Goal: Task Accomplishment & Management: Manage account settings

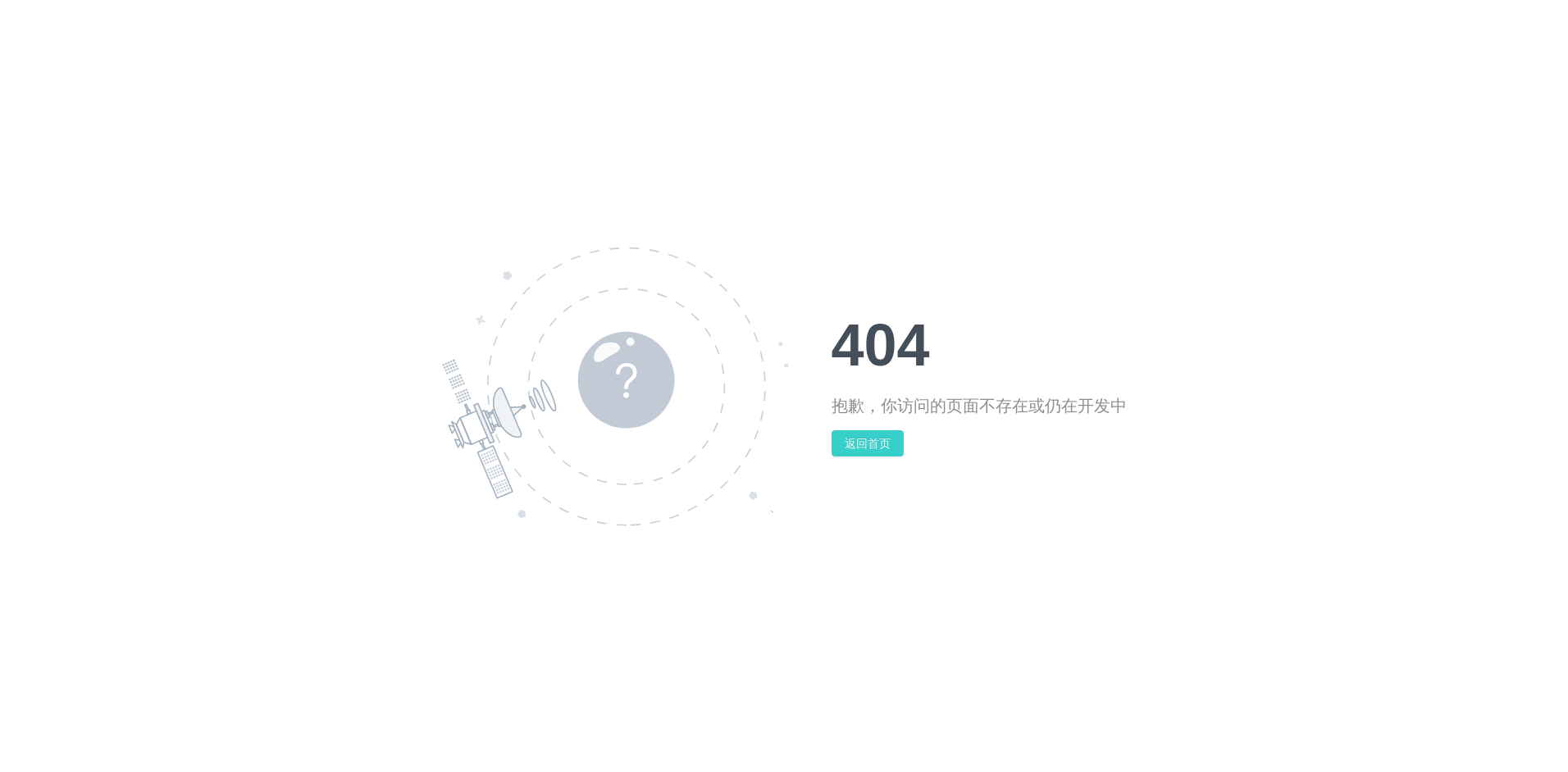
click at [870, 451] on button "返回首页" at bounding box center [867, 443] width 72 height 27
click at [857, 424] on div "404 抱歉，你访问的页面不存在或仍在开发中 返回首页" at bounding box center [979, 386] width 295 height 141
drag, startPoint x: 877, startPoint y: 158, endPoint x: 1428, endPoint y: 22, distance: 567.5
click at [1375, 117] on div "404 抱歉，你访问的页面不存在或仍在开发中 返回首页" at bounding box center [784, 386] width 1568 height 772
drag, startPoint x: 661, startPoint y: 142, endPoint x: 500, endPoint y: 179, distance: 165.2
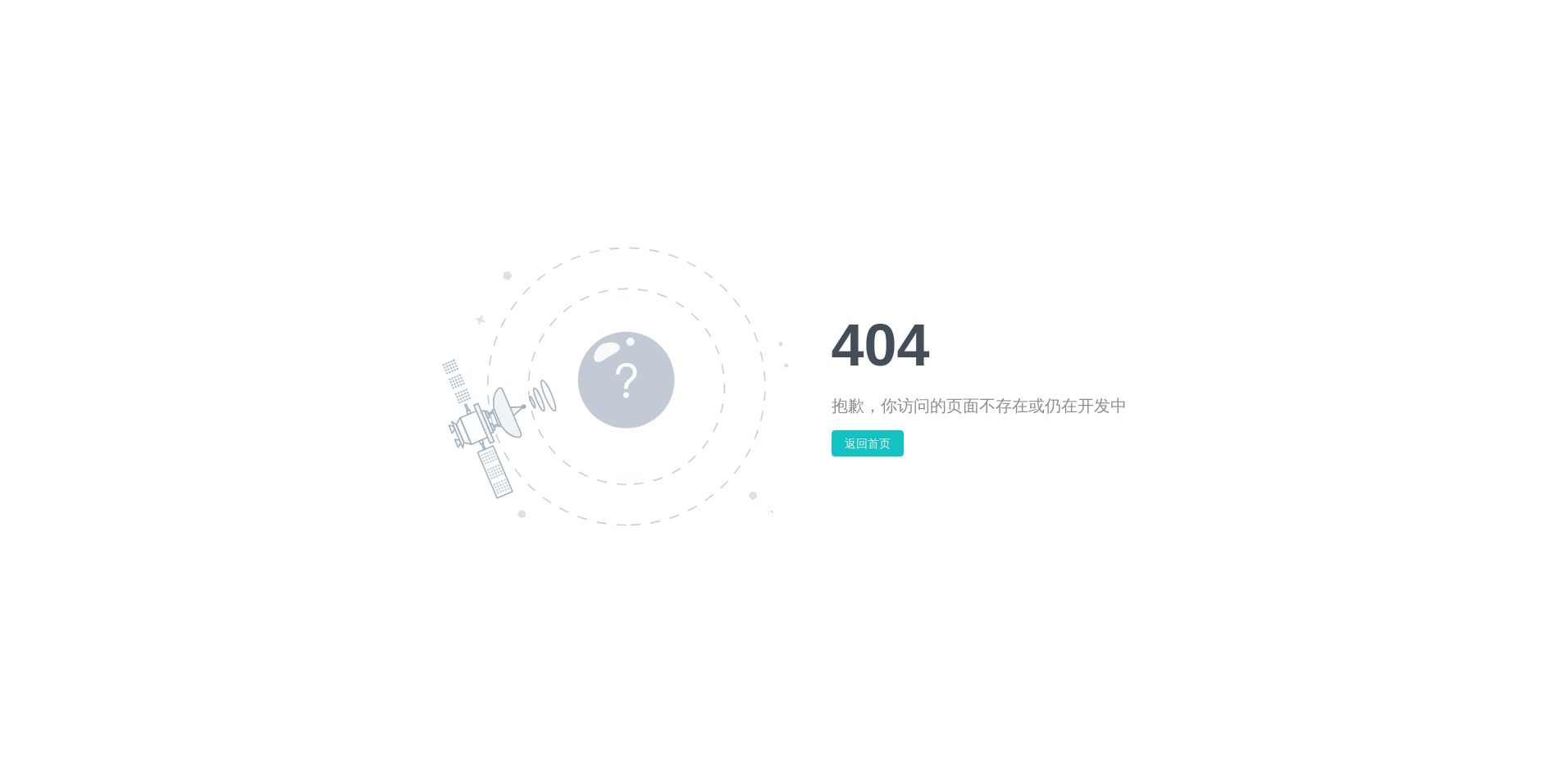
click at [500, 179] on div "404 抱歉，你访问的页面不存在或仍在开发中 返回首页" at bounding box center [784, 386] width 1568 height 772
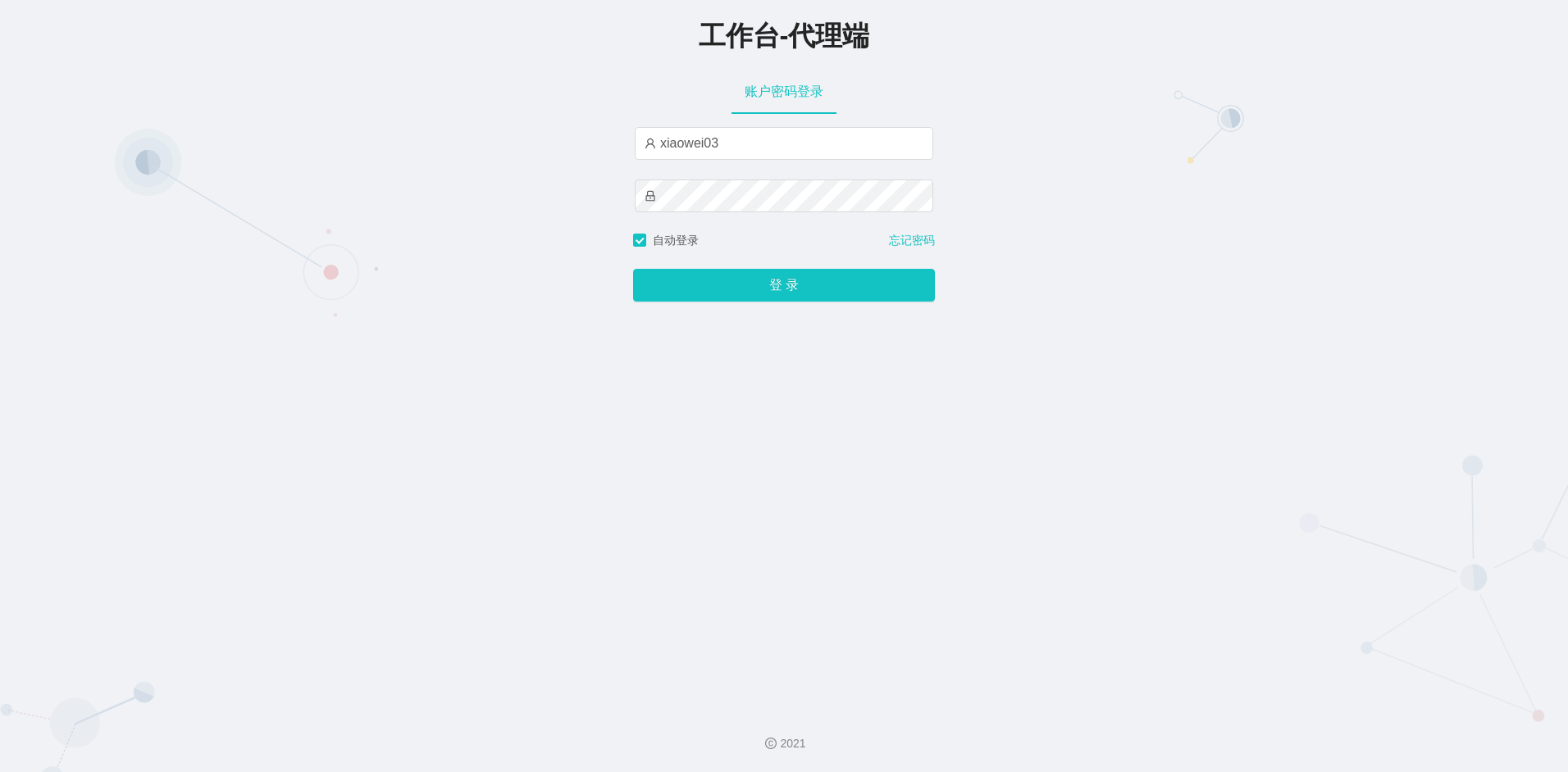
type input "xiaowei03"
click at [800, 272] on button "登 录" at bounding box center [784, 285] width 302 height 33
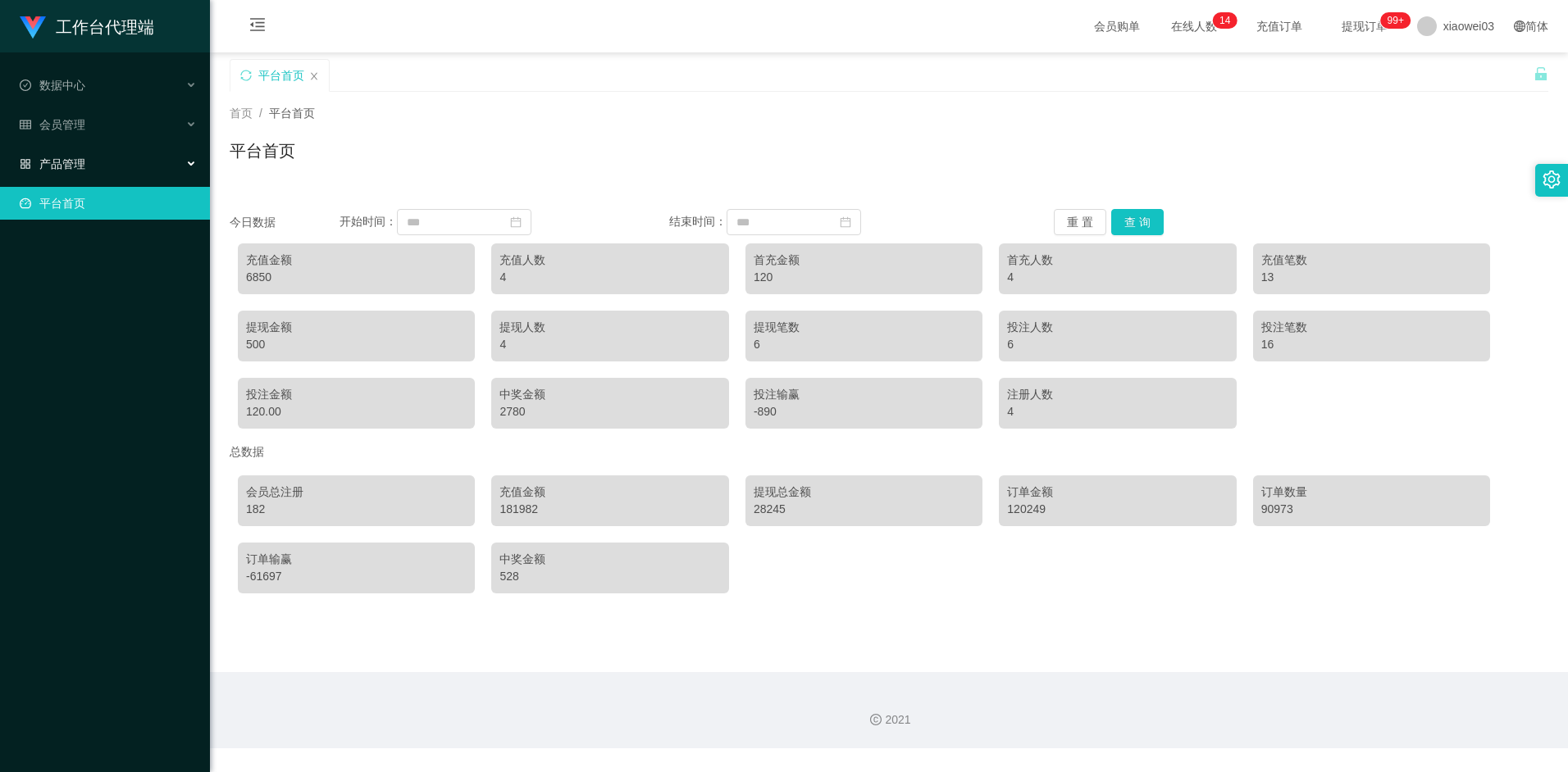
click at [172, 159] on div "产品管理" at bounding box center [105, 164] width 210 height 33
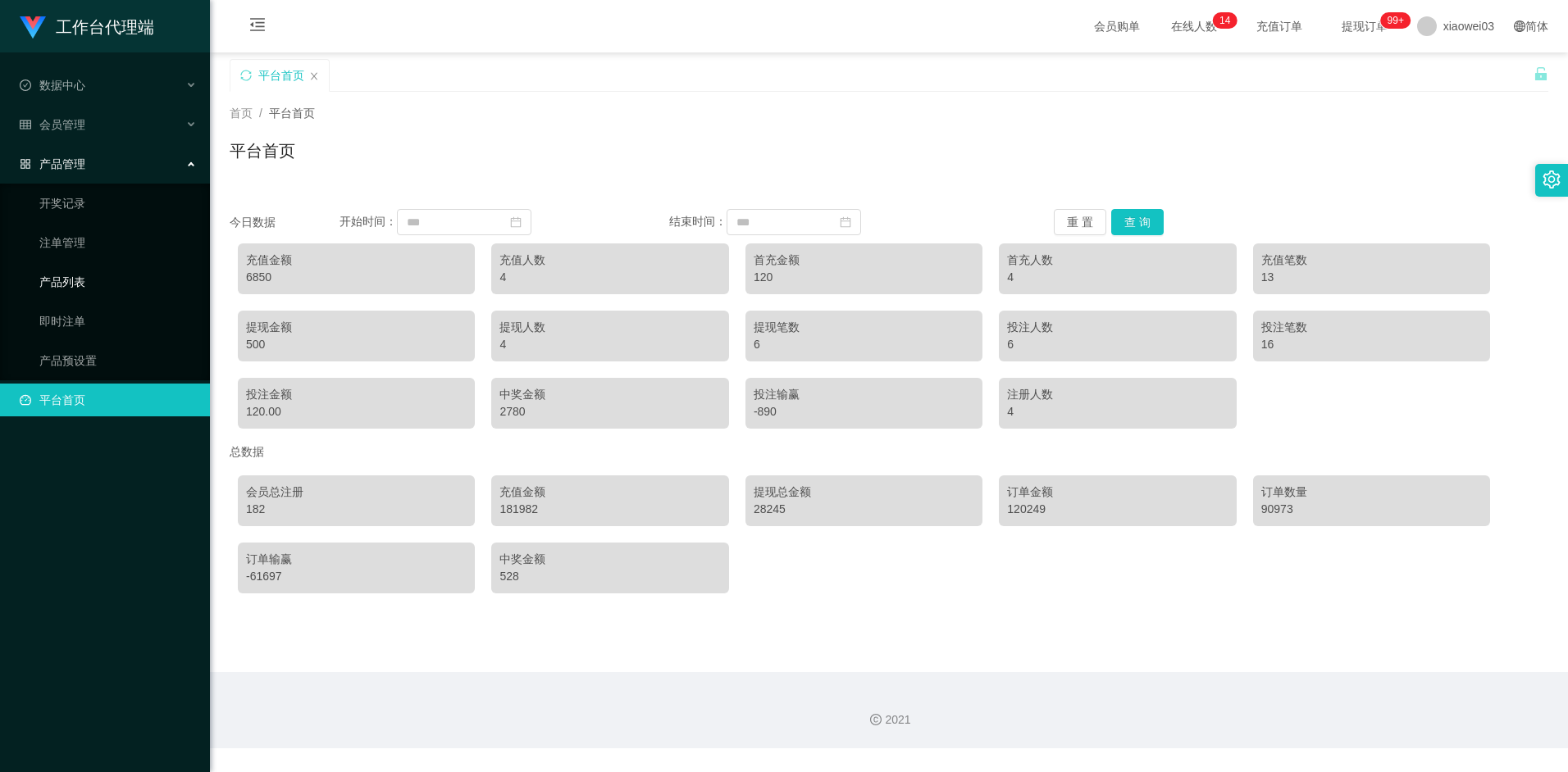
click at [100, 284] on link "产品列表" at bounding box center [118, 282] width 158 height 33
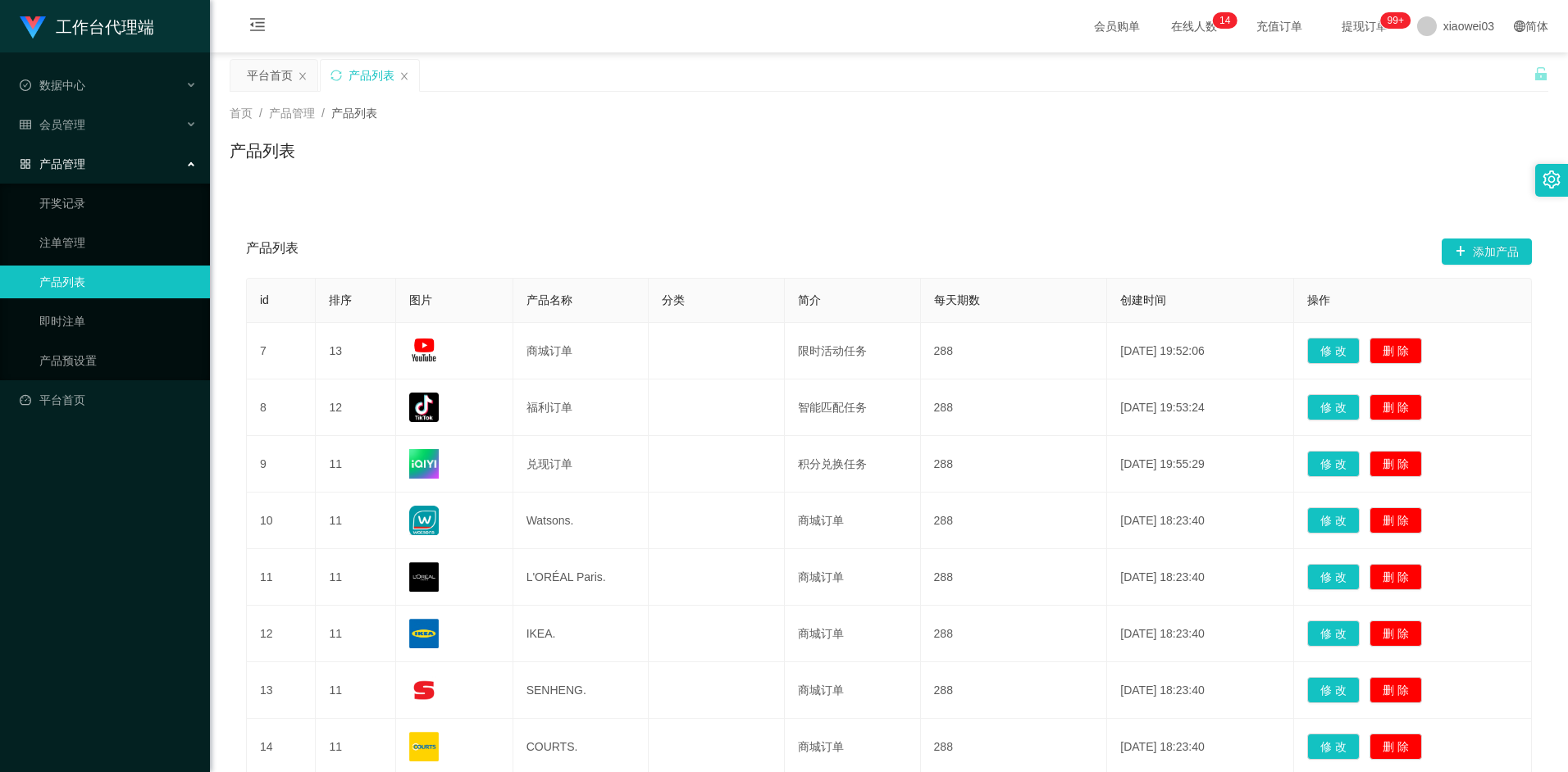
click at [188, 163] on div "产品管理" at bounding box center [105, 164] width 210 height 33
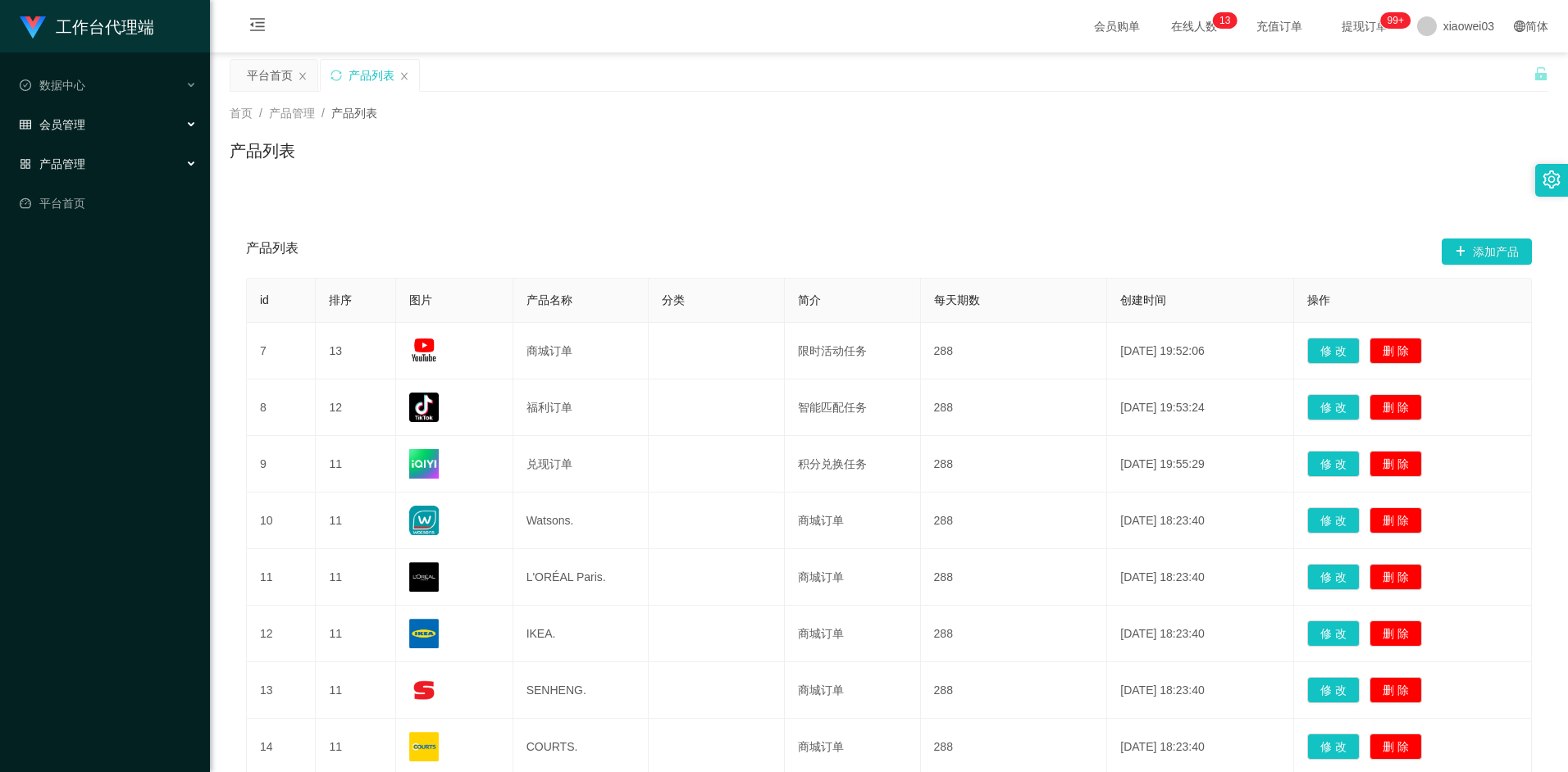
click at [189, 117] on div "会员管理" at bounding box center [105, 124] width 210 height 33
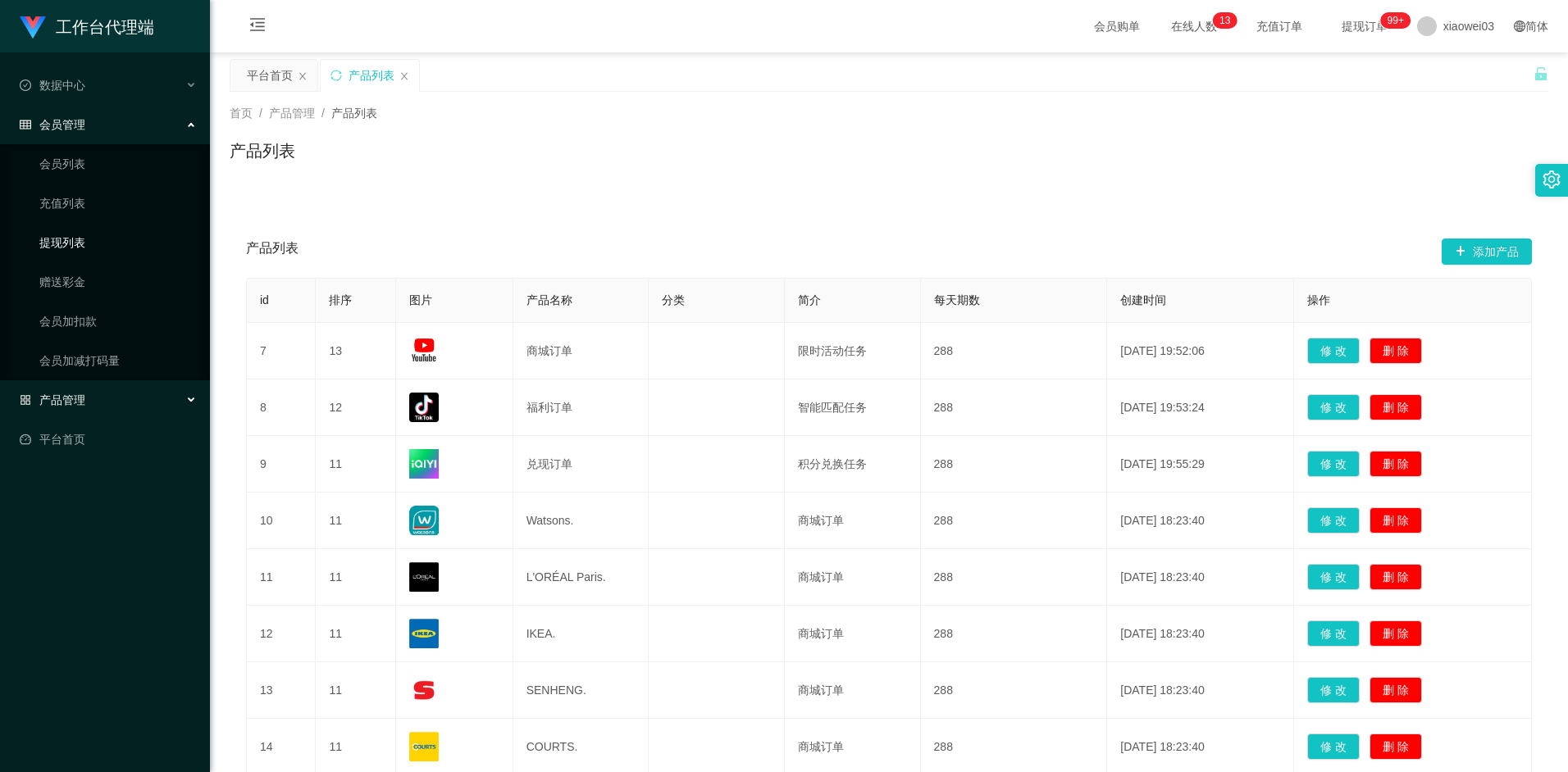
click at [94, 235] on link "提现列表" at bounding box center [118, 242] width 158 height 33
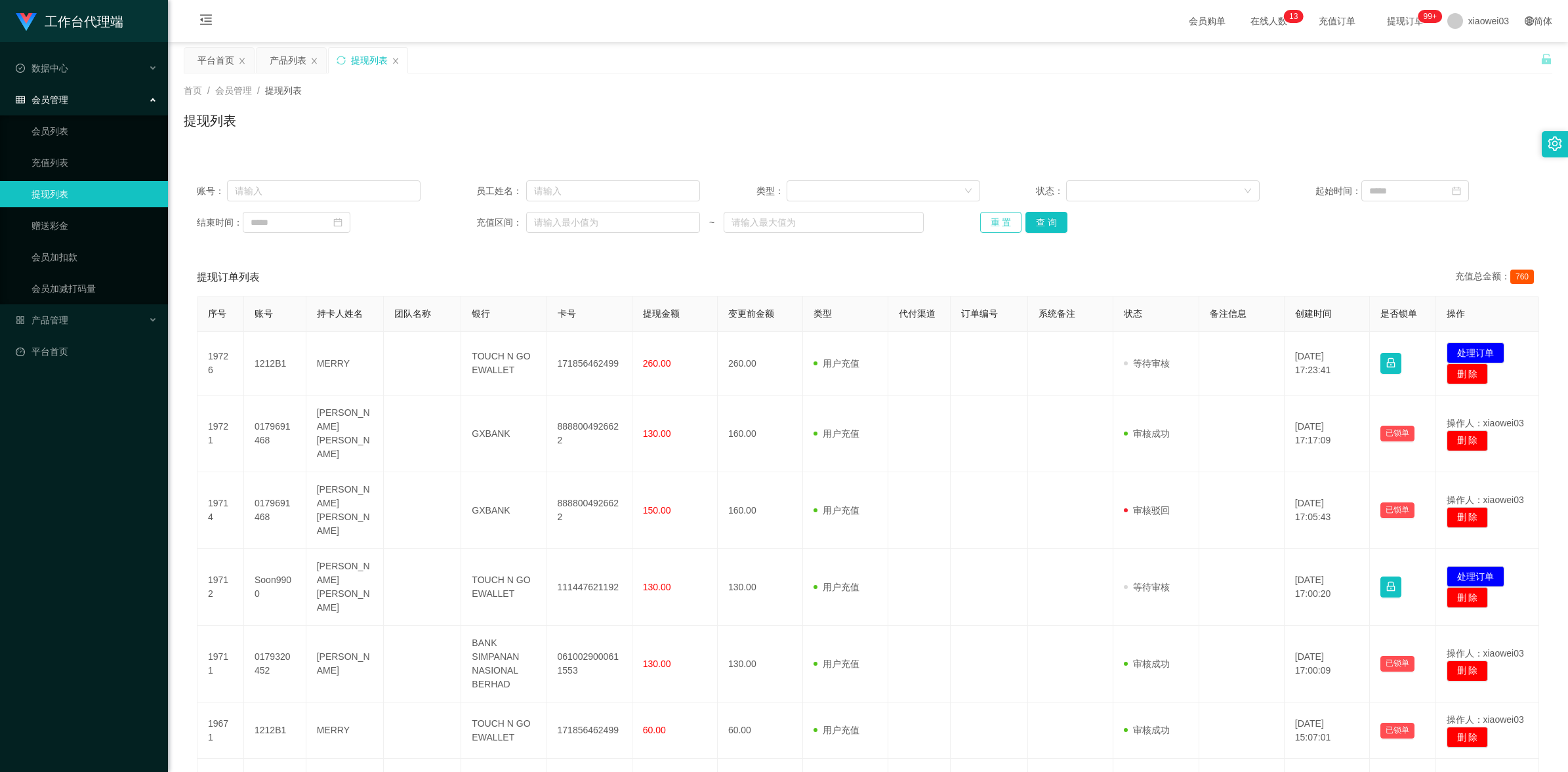
click at [991, 223] on button "重 置" at bounding box center [1001, 222] width 42 height 21
click at [1050, 225] on button "查 询" at bounding box center [1046, 222] width 42 height 21
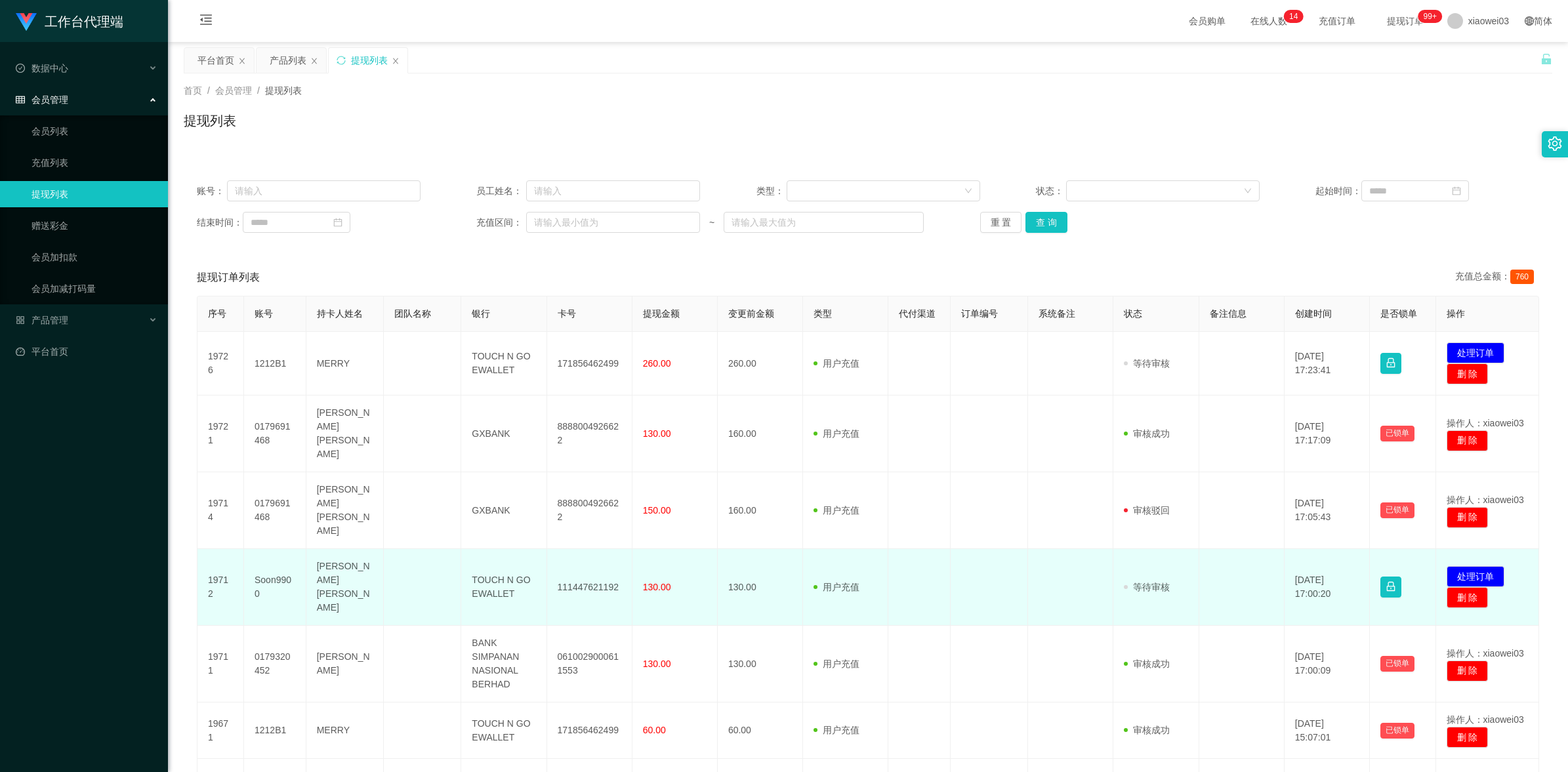
click at [274, 549] on td "Soon9900" at bounding box center [275, 588] width 62 height 77
copy td "Soon9900"
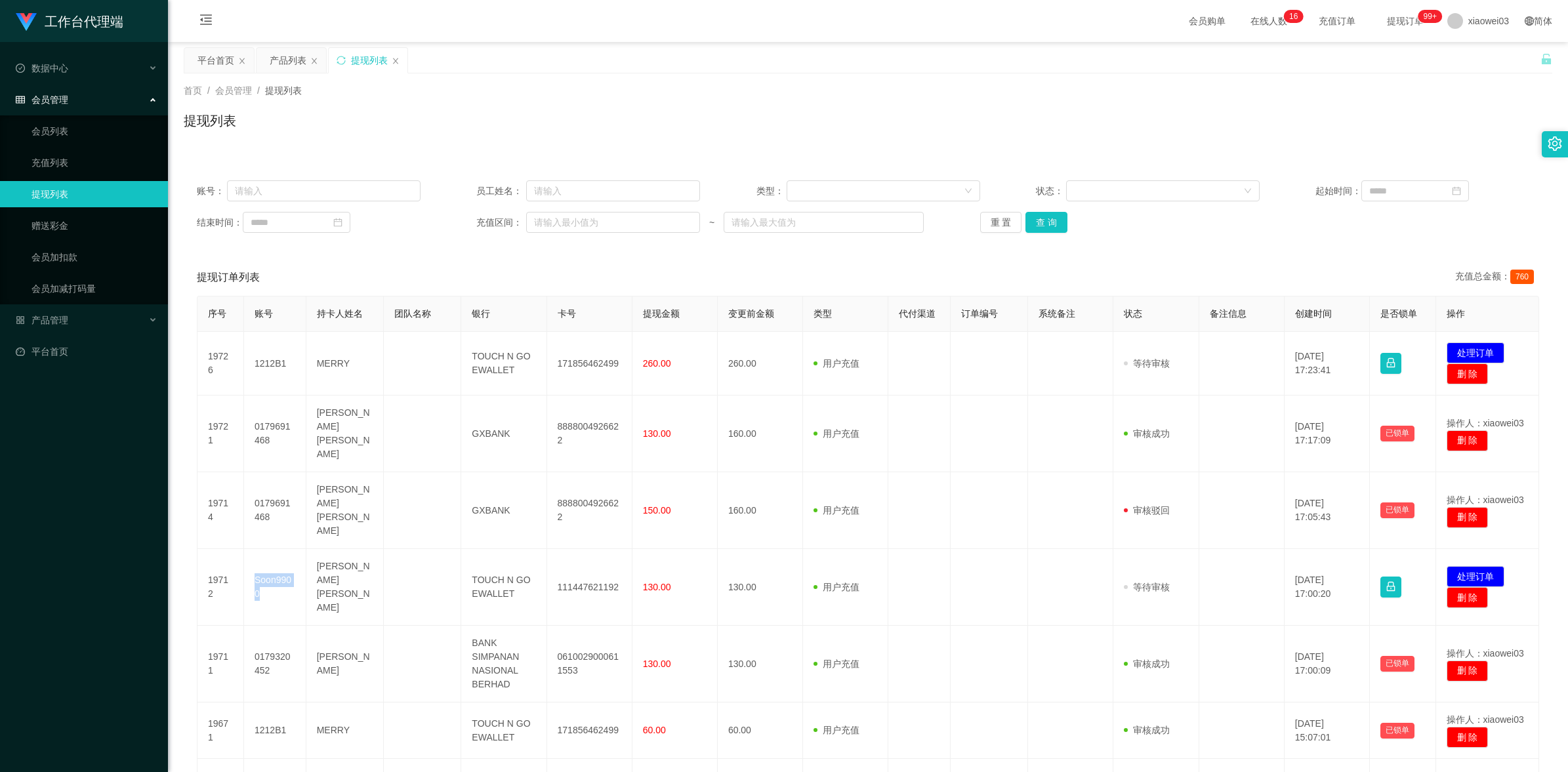
copy td "Soon9900"
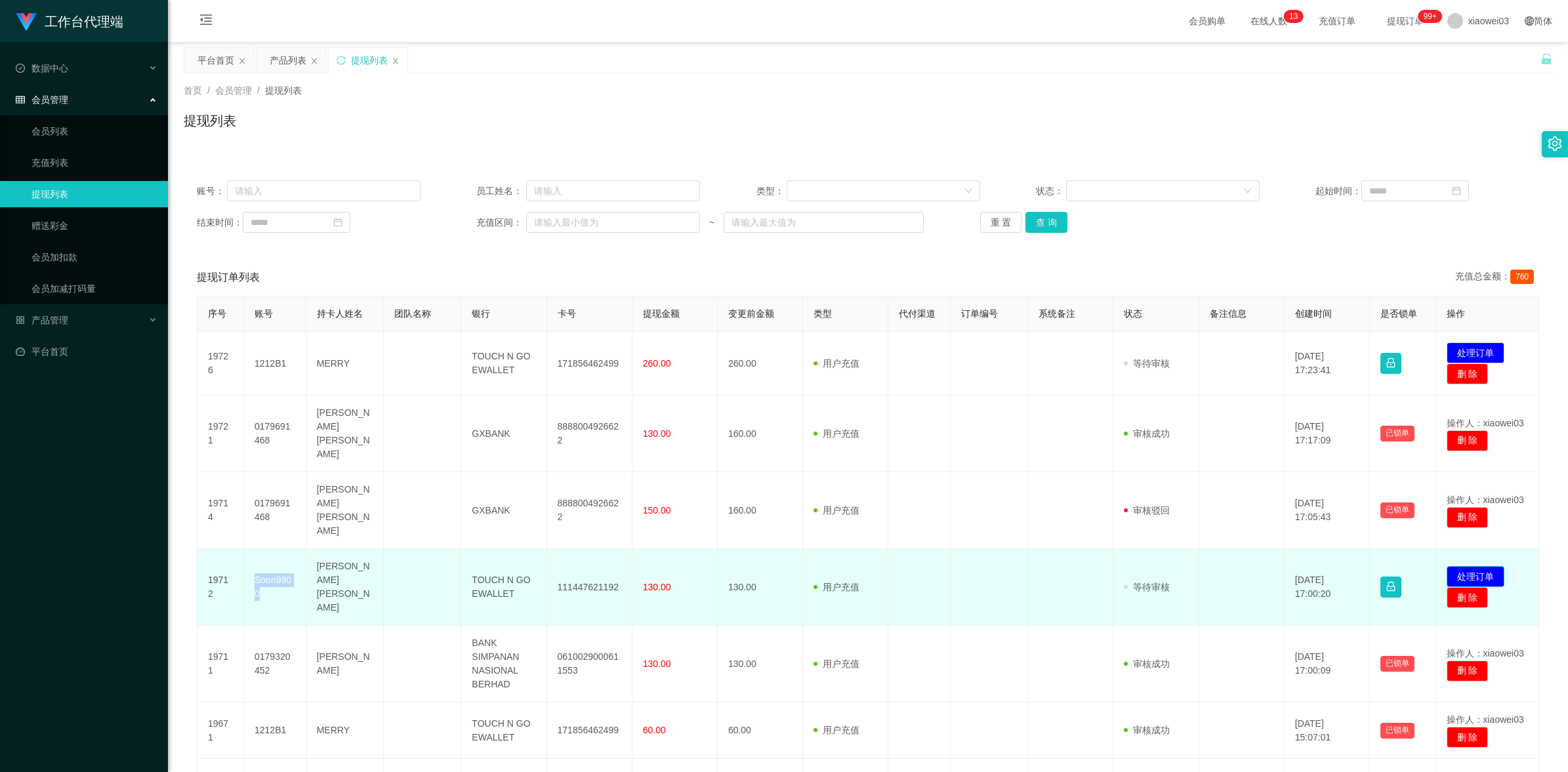
click at [1254, 566] on button "处理订单" at bounding box center [1475, 577] width 58 height 21
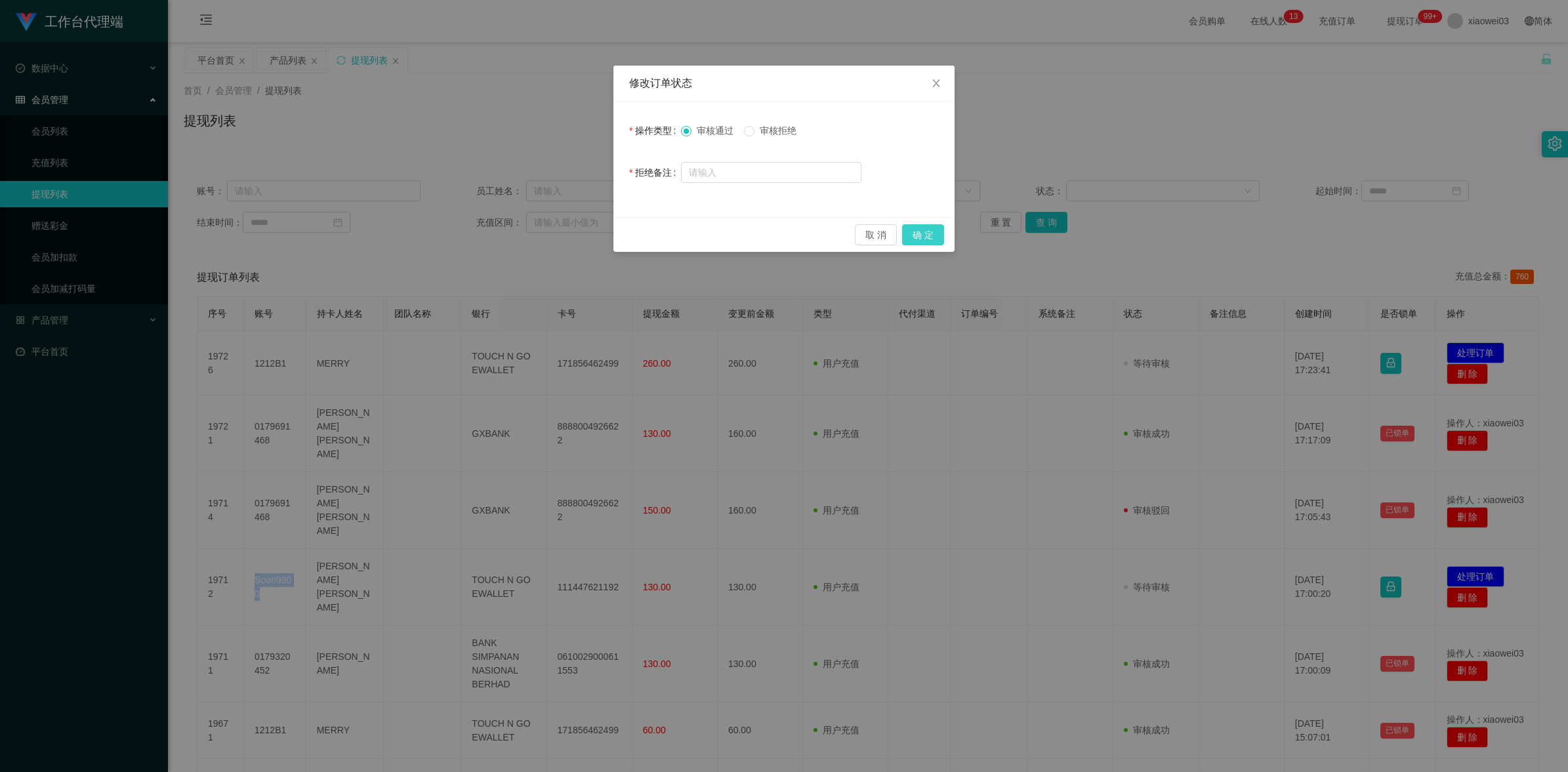
click at [916, 234] on button "确 定" at bounding box center [923, 234] width 42 height 21
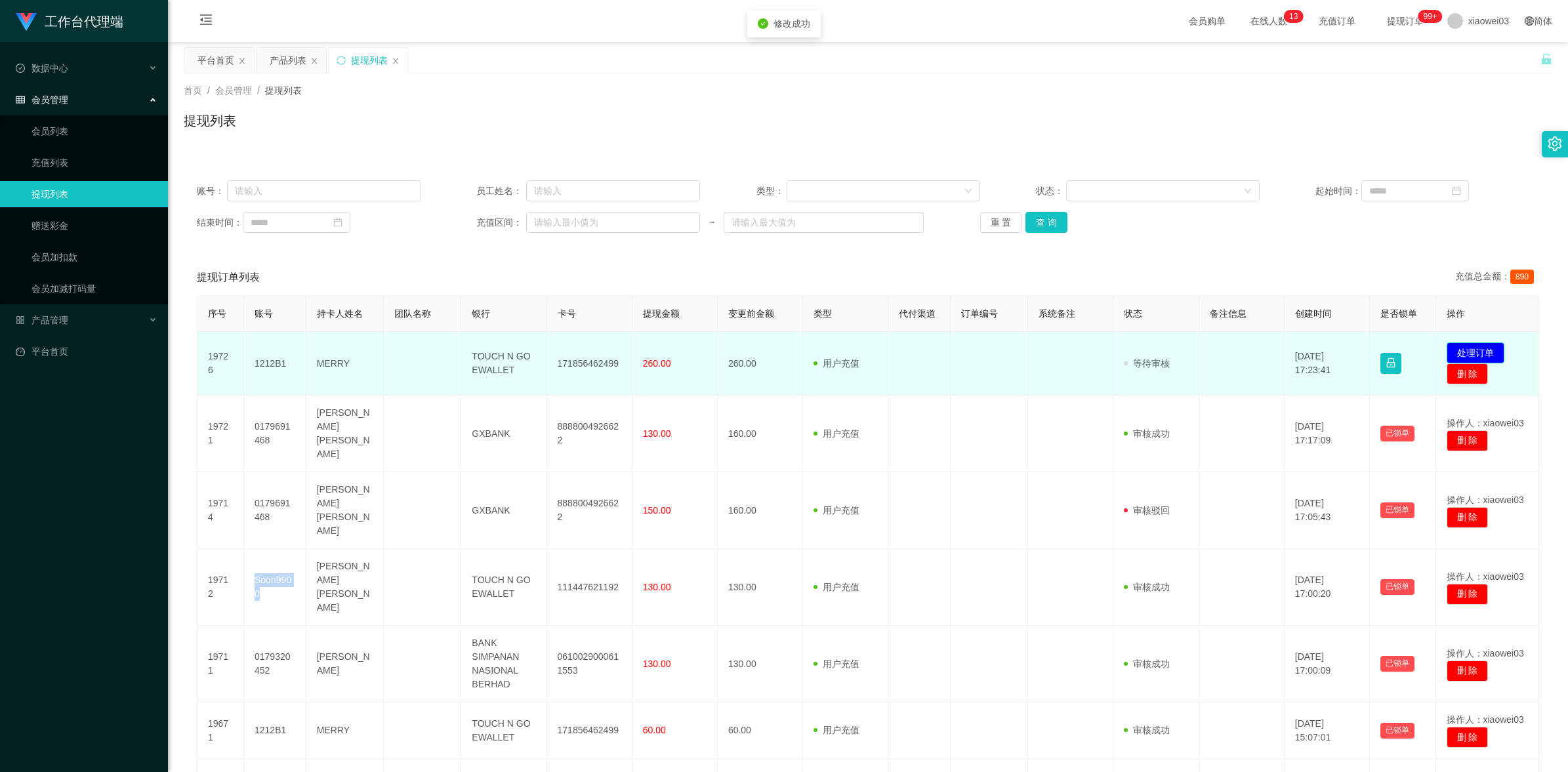
click at [1254, 348] on button "处理订单" at bounding box center [1475, 352] width 58 height 21
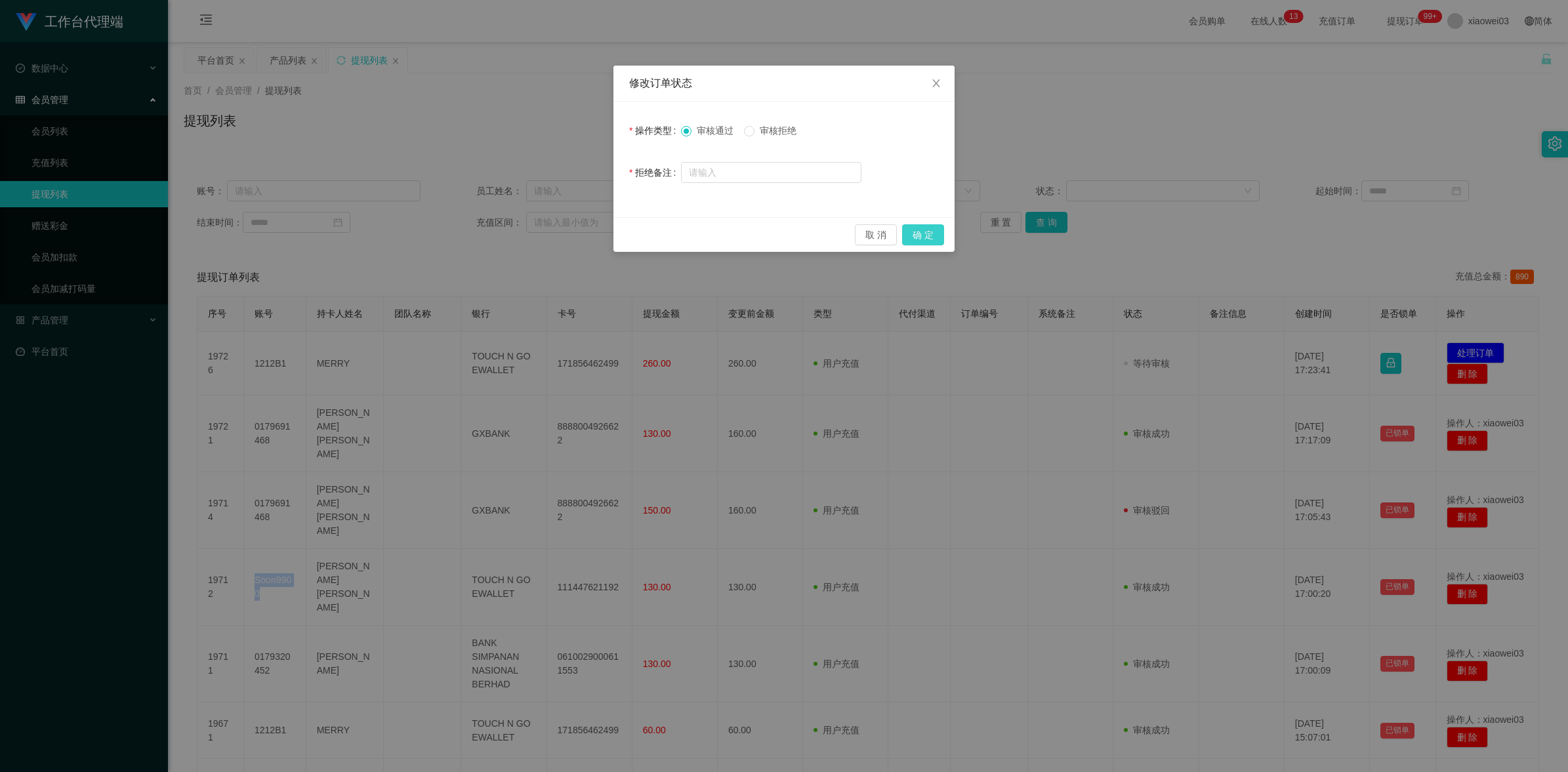
click at [923, 228] on button "确 定" at bounding box center [923, 234] width 42 height 21
